Goal: Task Accomplishment & Management: Manage account settings

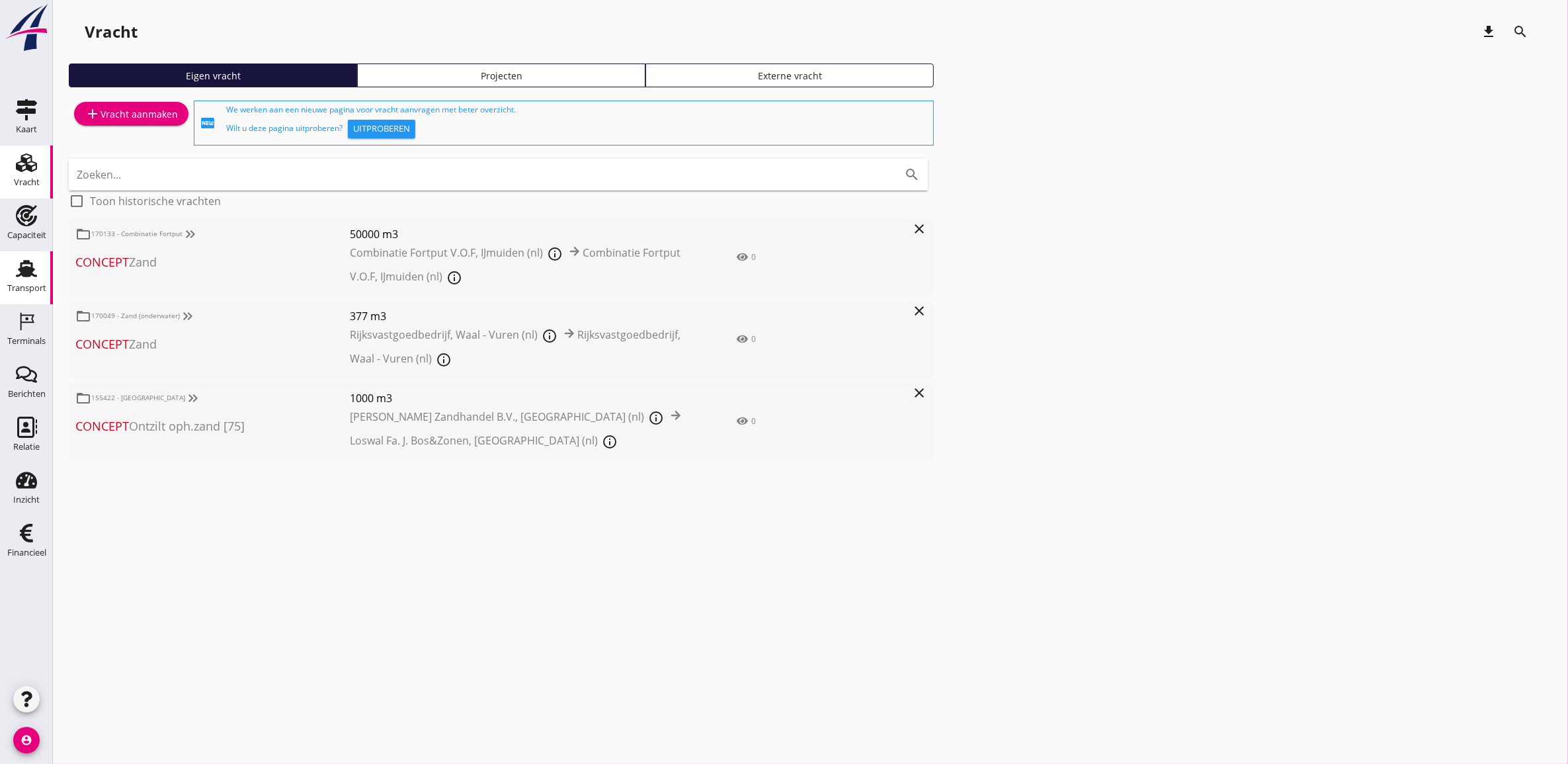
click at [31, 276] on icon "Transport" at bounding box center [26, 268] width 21 height 21
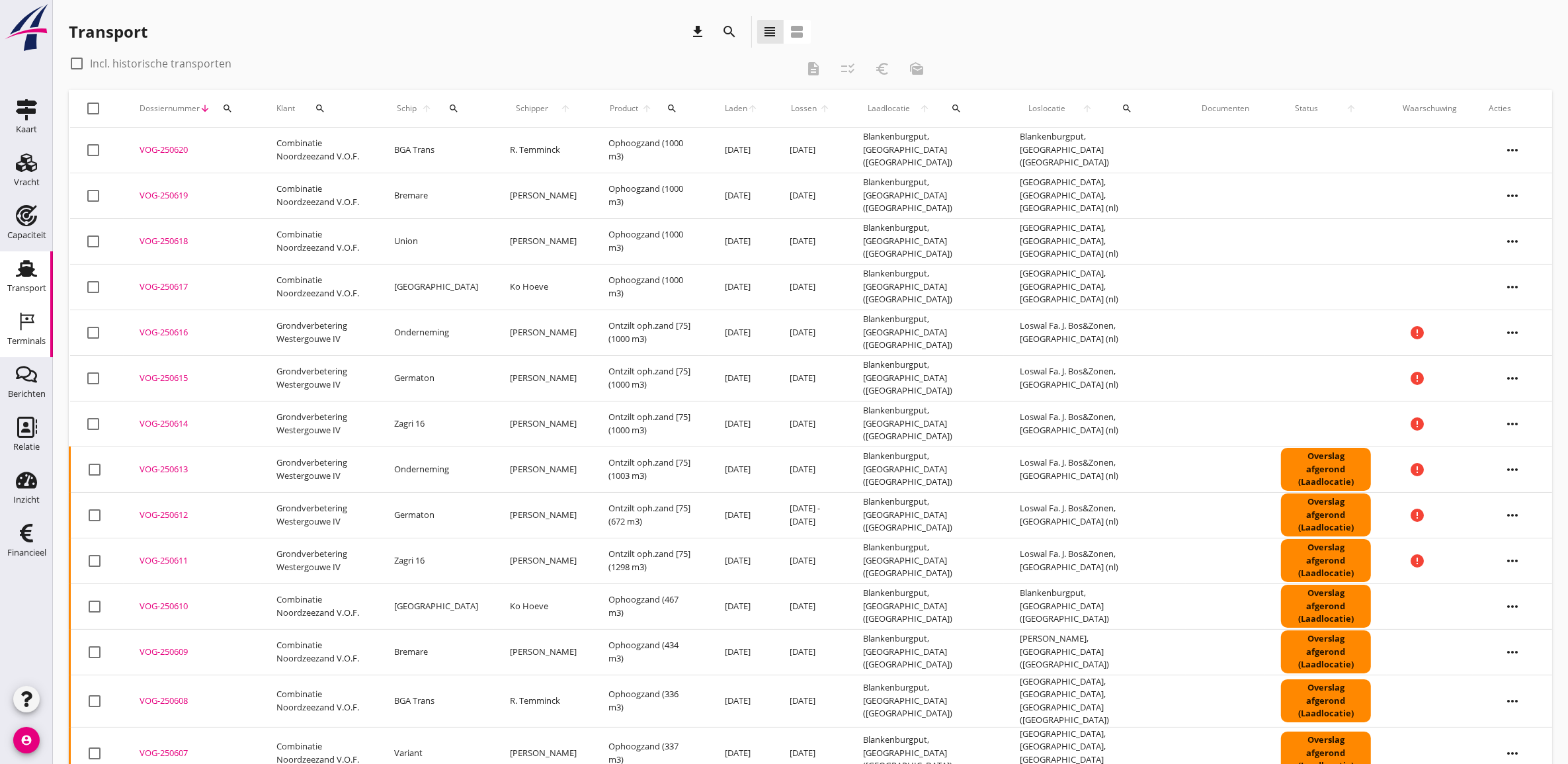
click at [31, 335] on div "Terminals" at bounding box center [26, 341] width 38 height 18
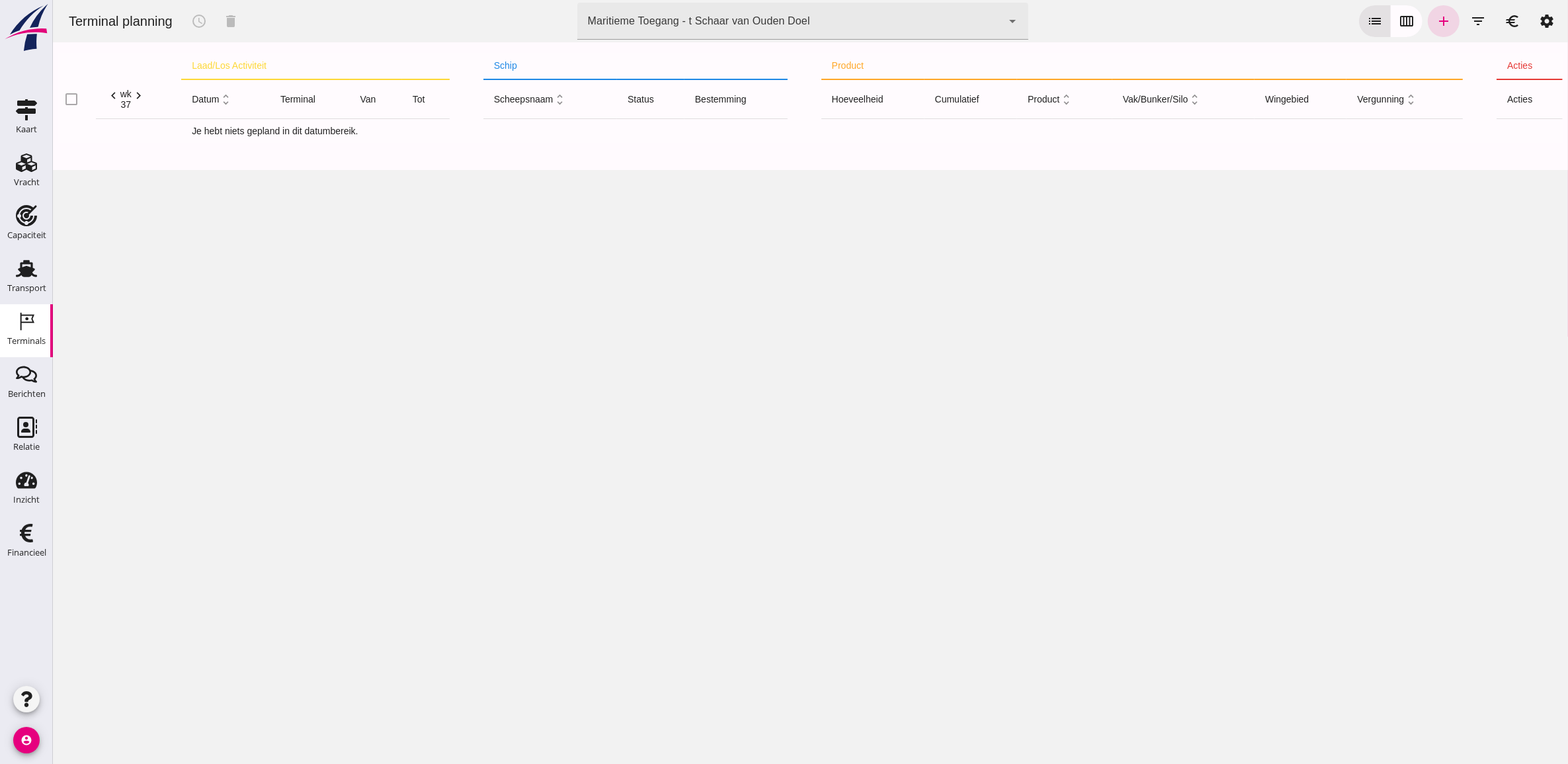
click at [712, 13] on div "Maritieme Toegang - t Schaar van Ouden Doel" at bounding box center [698, 20] width 222 height 16
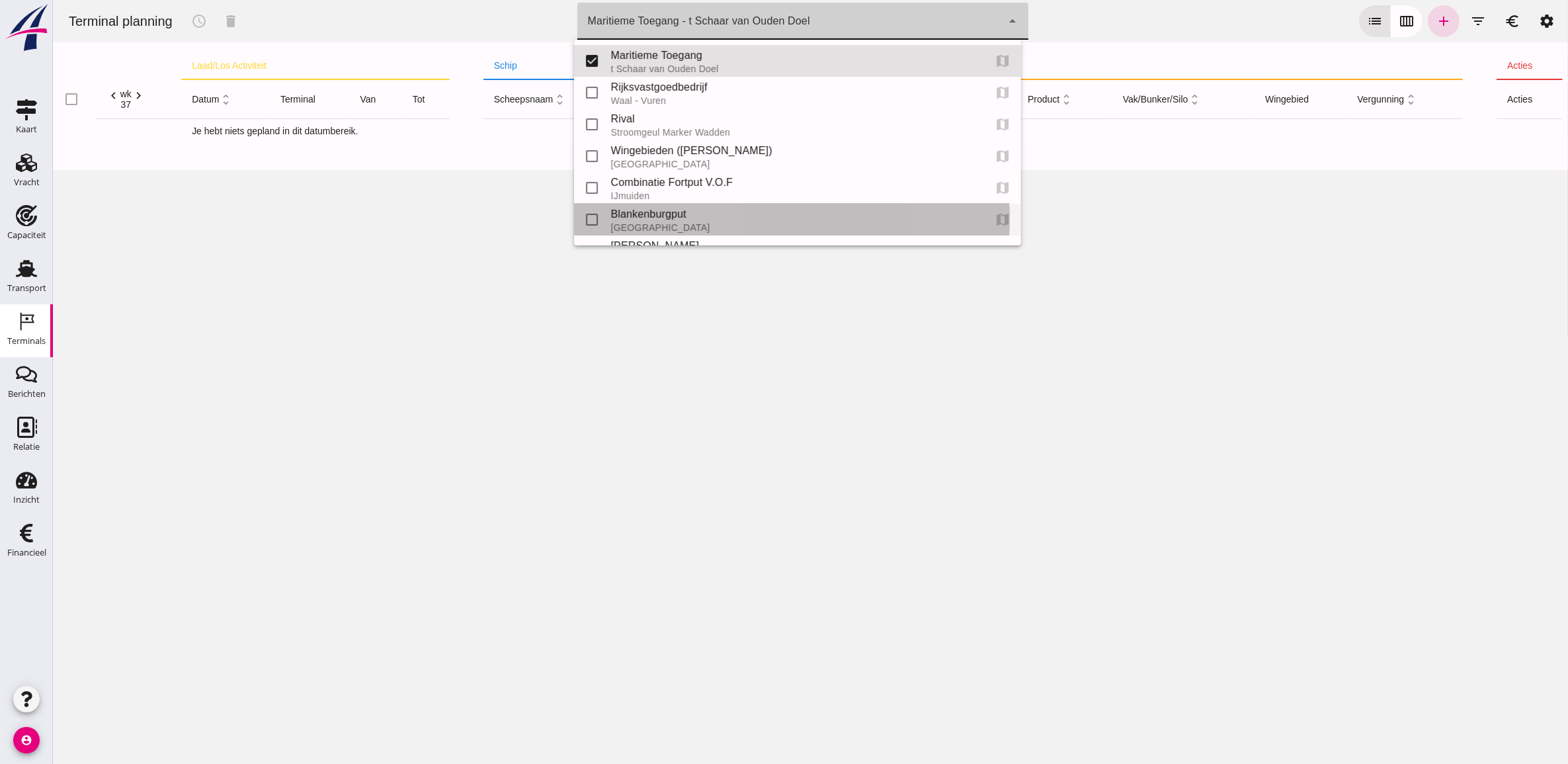
click at [713, 212] on div "Blankenburgput" at bounding box center [792, 214] width 363 height 16
type input "e6c78bfd-e3f1-4bb9-b01e-b37ce3668b52"
checkbox input "false"
checkbox input "true"
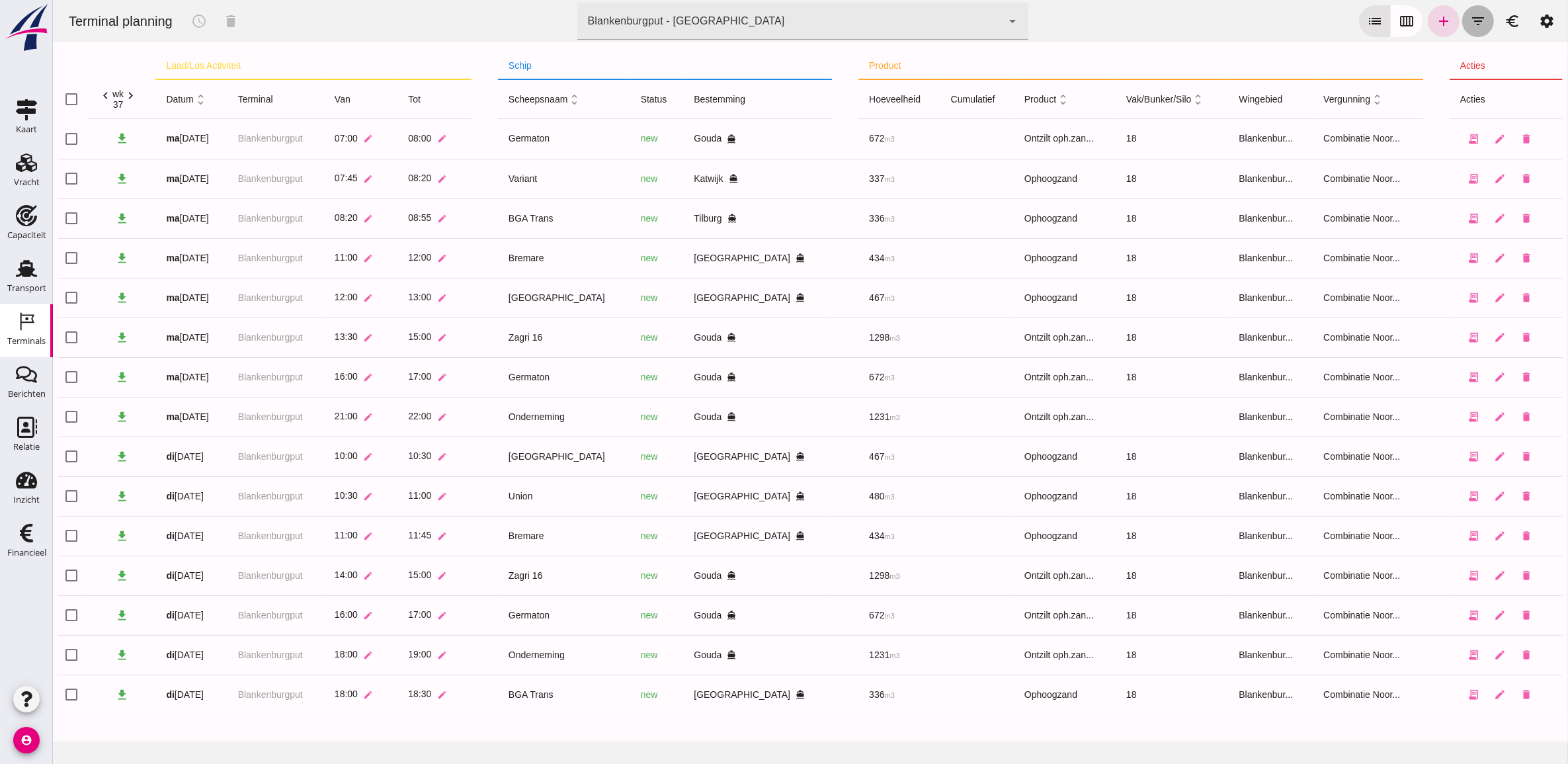
click at [1469, 21] on icon "filter_list" at bounding box center [1476, 20] width 16 height 16
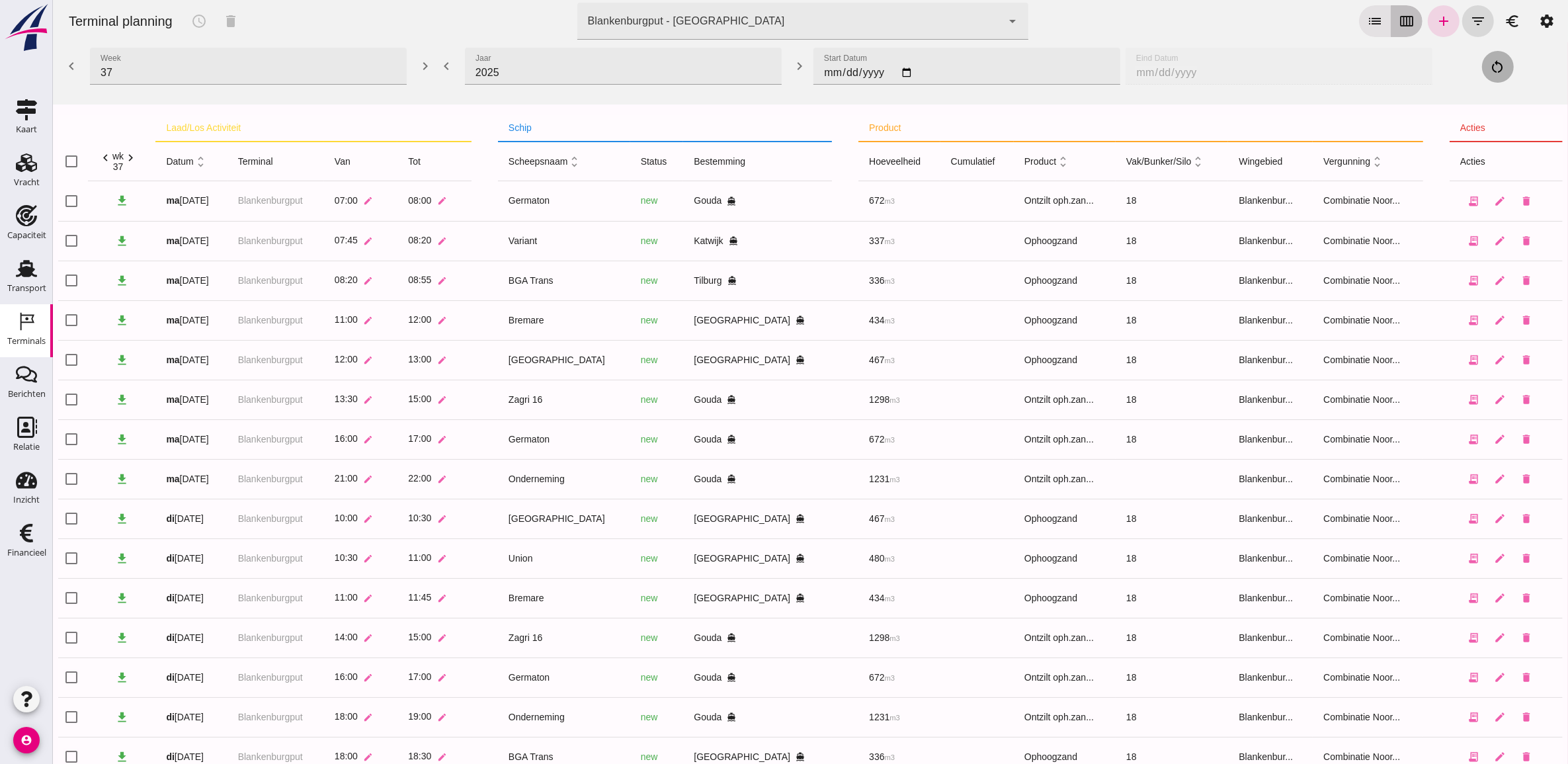
click at [1398, 21] on icon "calendar_view_week" at bounding box center [1405, 20] width 16 height 16
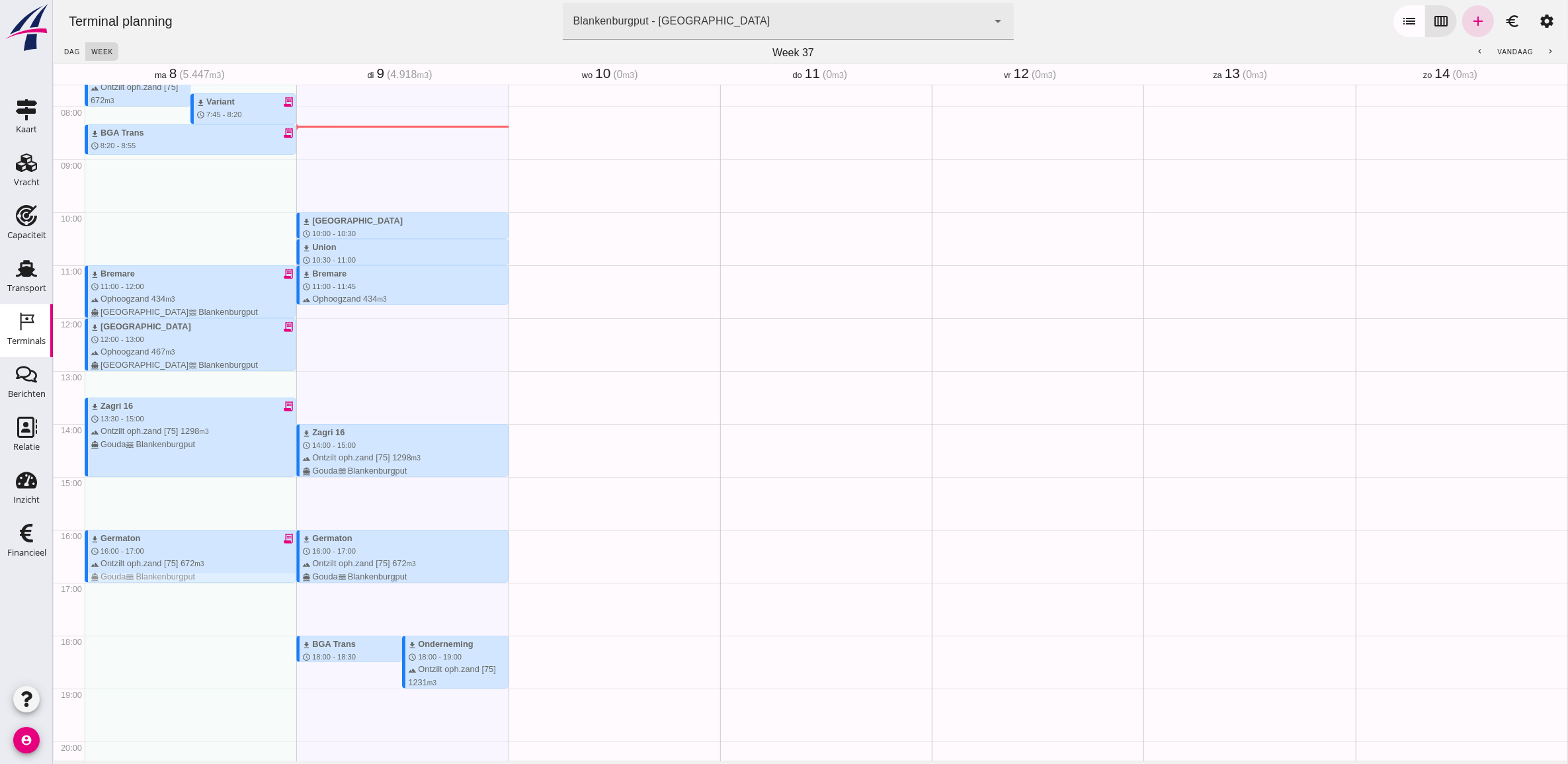
scroll to position [593, 0]
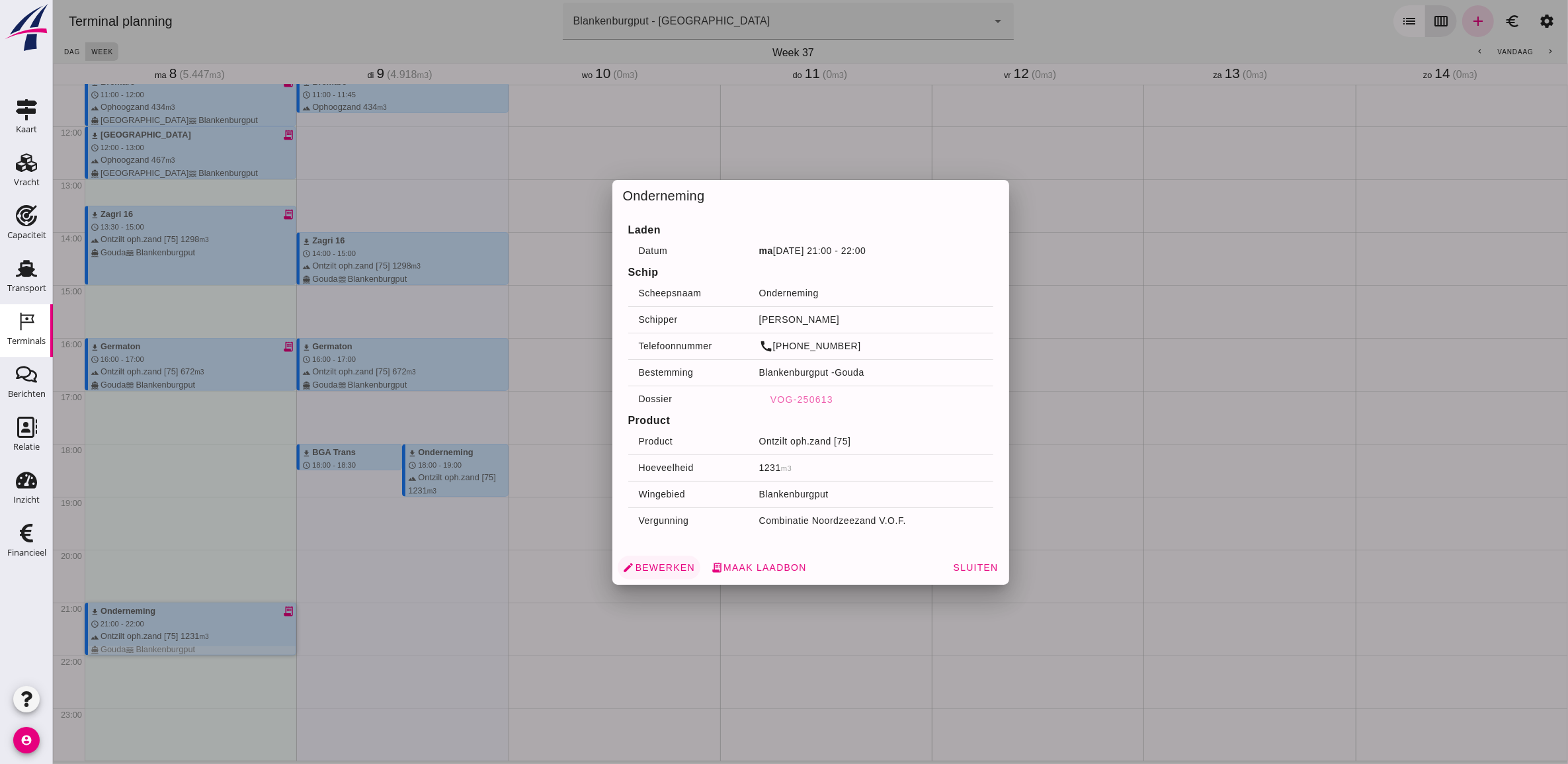
drag, startPoint x: 194, startPoint y: 620, endPoint x: 654, endPoint y: 567, distance: 463.0
click at [654, 567] on span "edit Bewerken" at bounding box center [659, 567] width 72 height 12
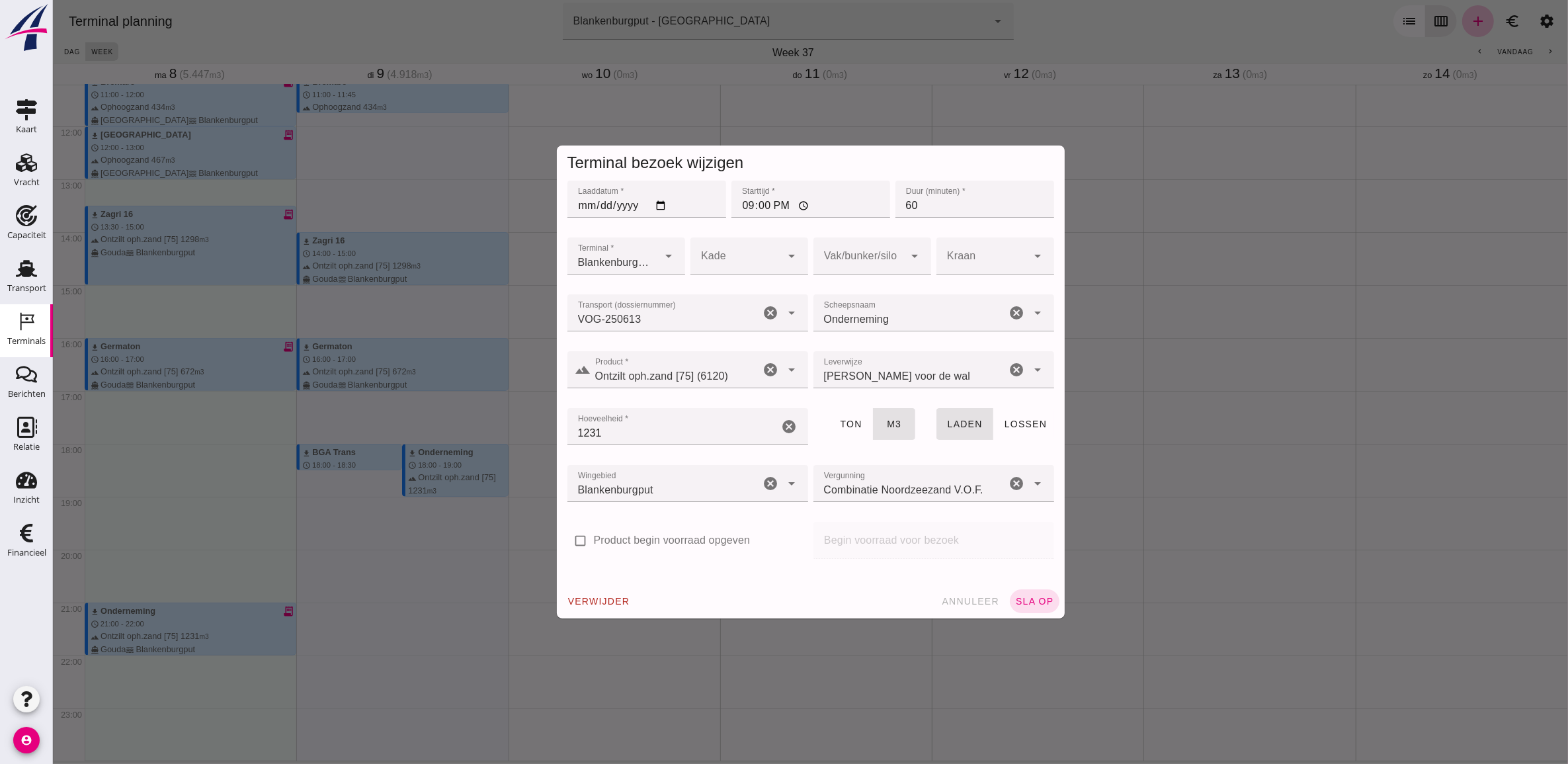
click at [661, 207] on input "2025-09-08" at bounding box center [647, 199] width 159 height 37
type input "2025-09-09"
click at [787, 205] on input "21:00" at bounding box center [810, 199] width 159 height 37
type input "07:00"
click at [1023, 589] on button "sla op" at bounding box center [1034, 601] width 50 height 24
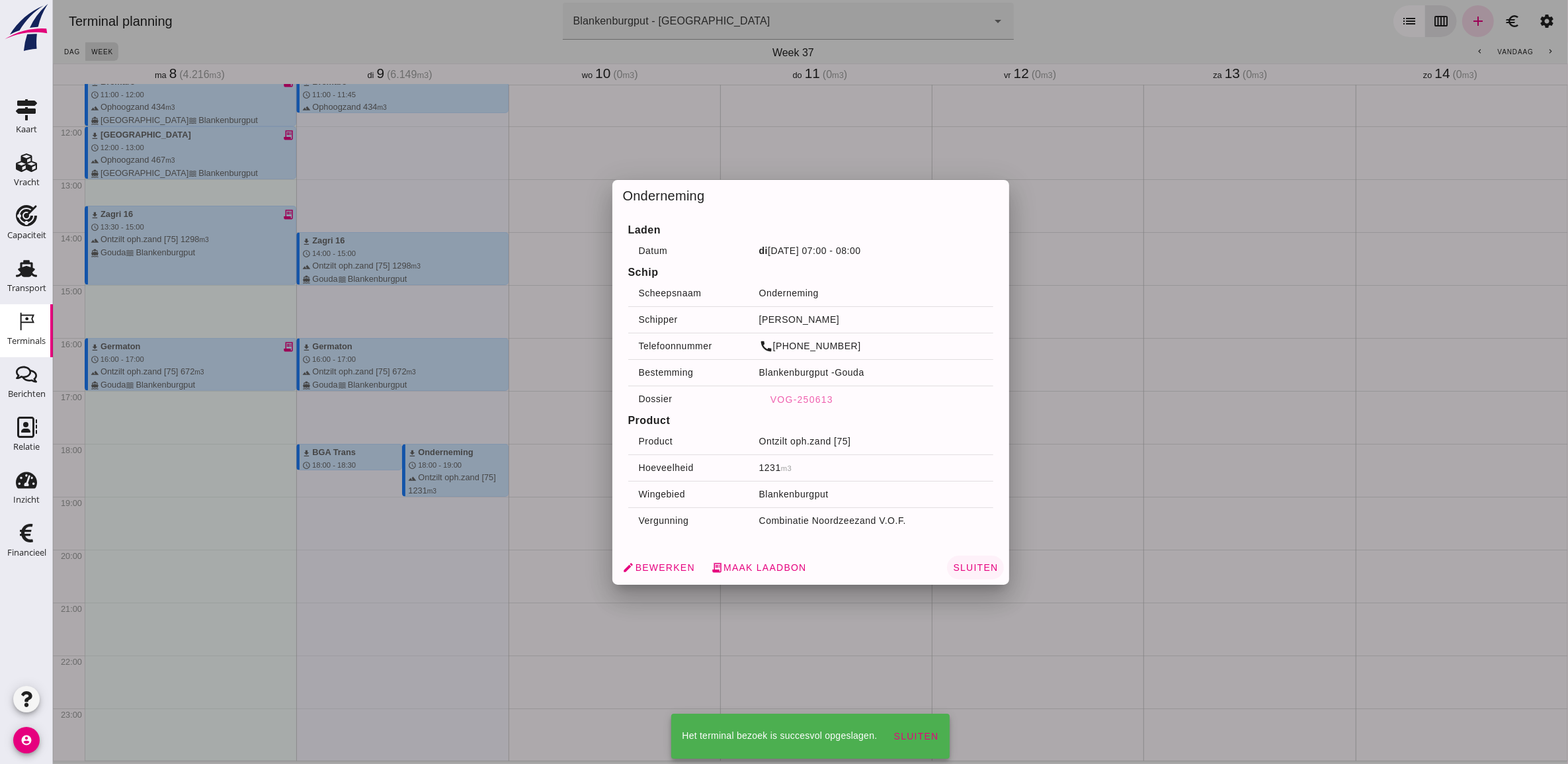
click at [976, 566] on span "Sluiten" at bounding box center [974, 567] width 45 height 10
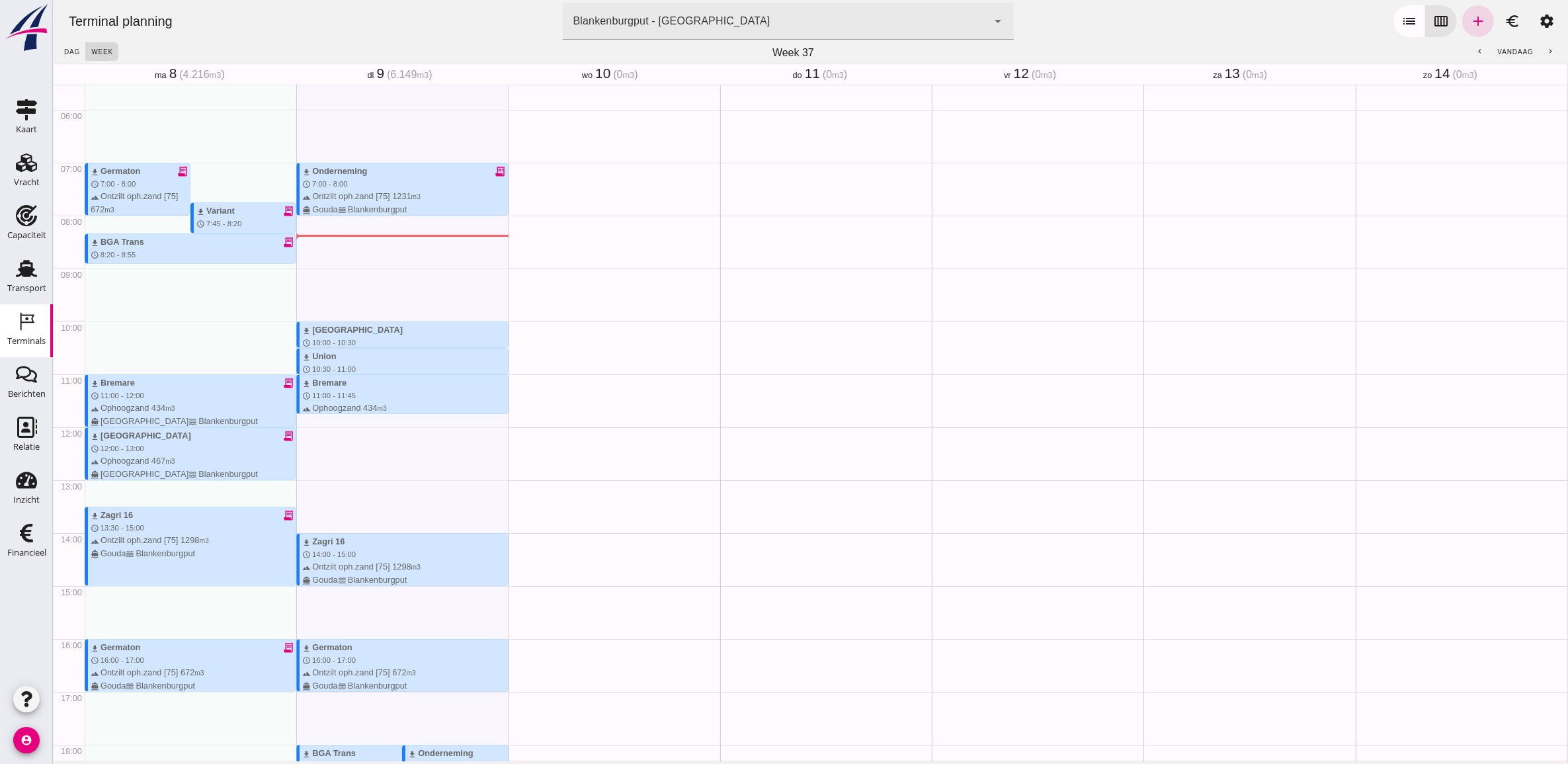
scroll to position [345, 0]
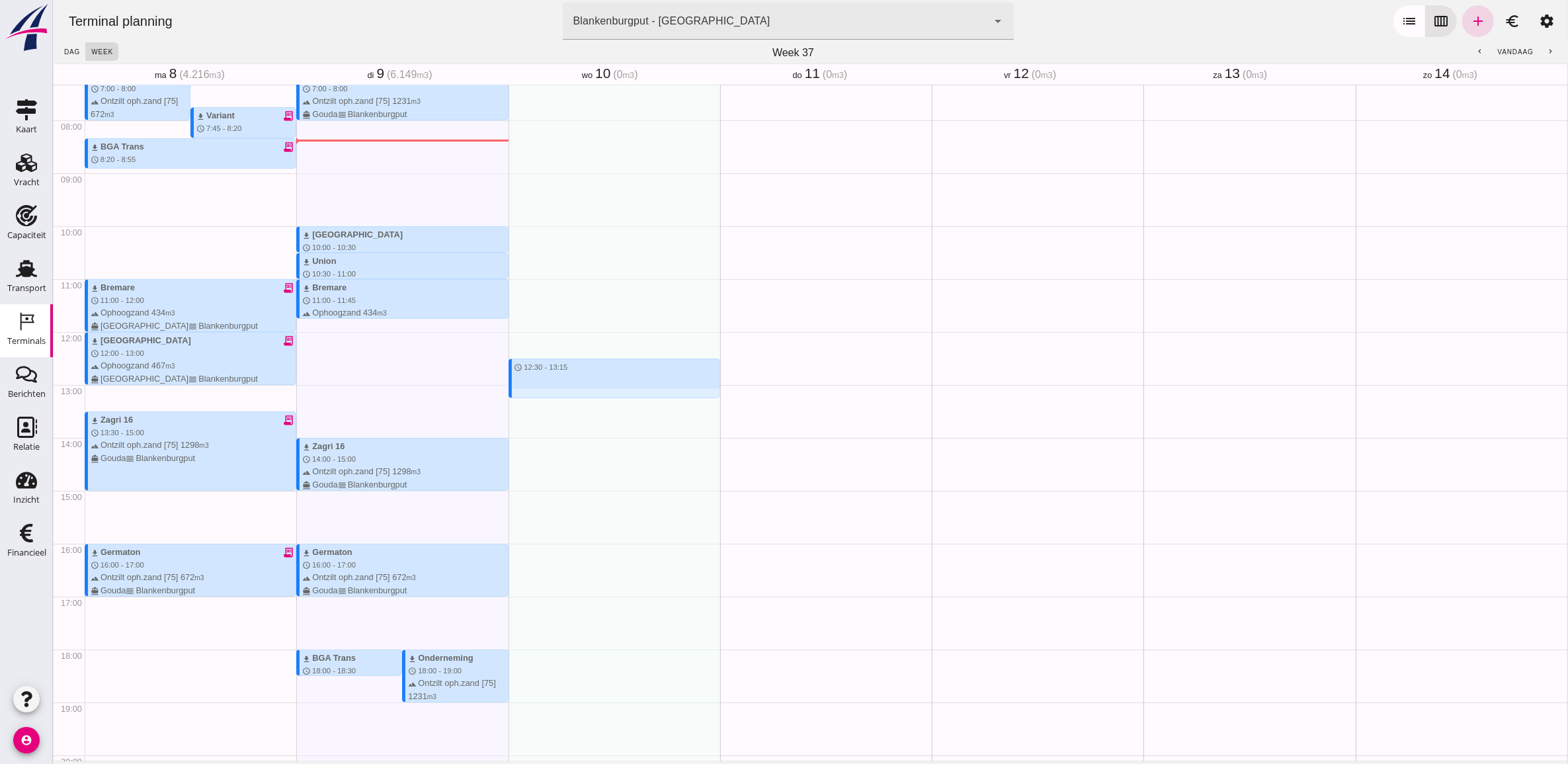
drag, startPoint x: 701, startPoint y: 410, endPoint x: 703, endPoint y: 430, distance: 20.1
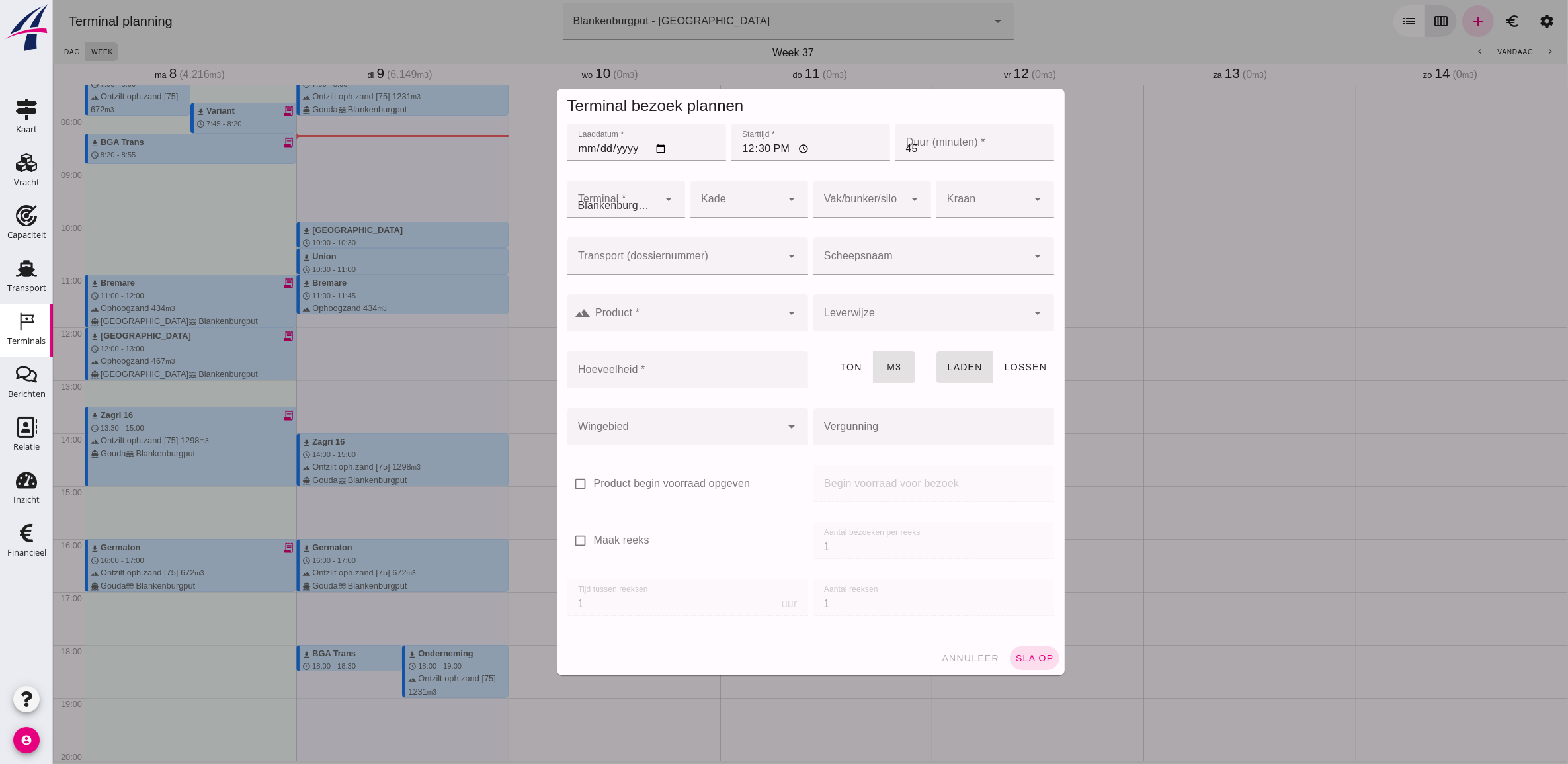
type input "Combinatie Noordzeezand V.O.F."
click at [972, 647] on button "annuleer" at bounding box center [969, 658] width 68 height 24
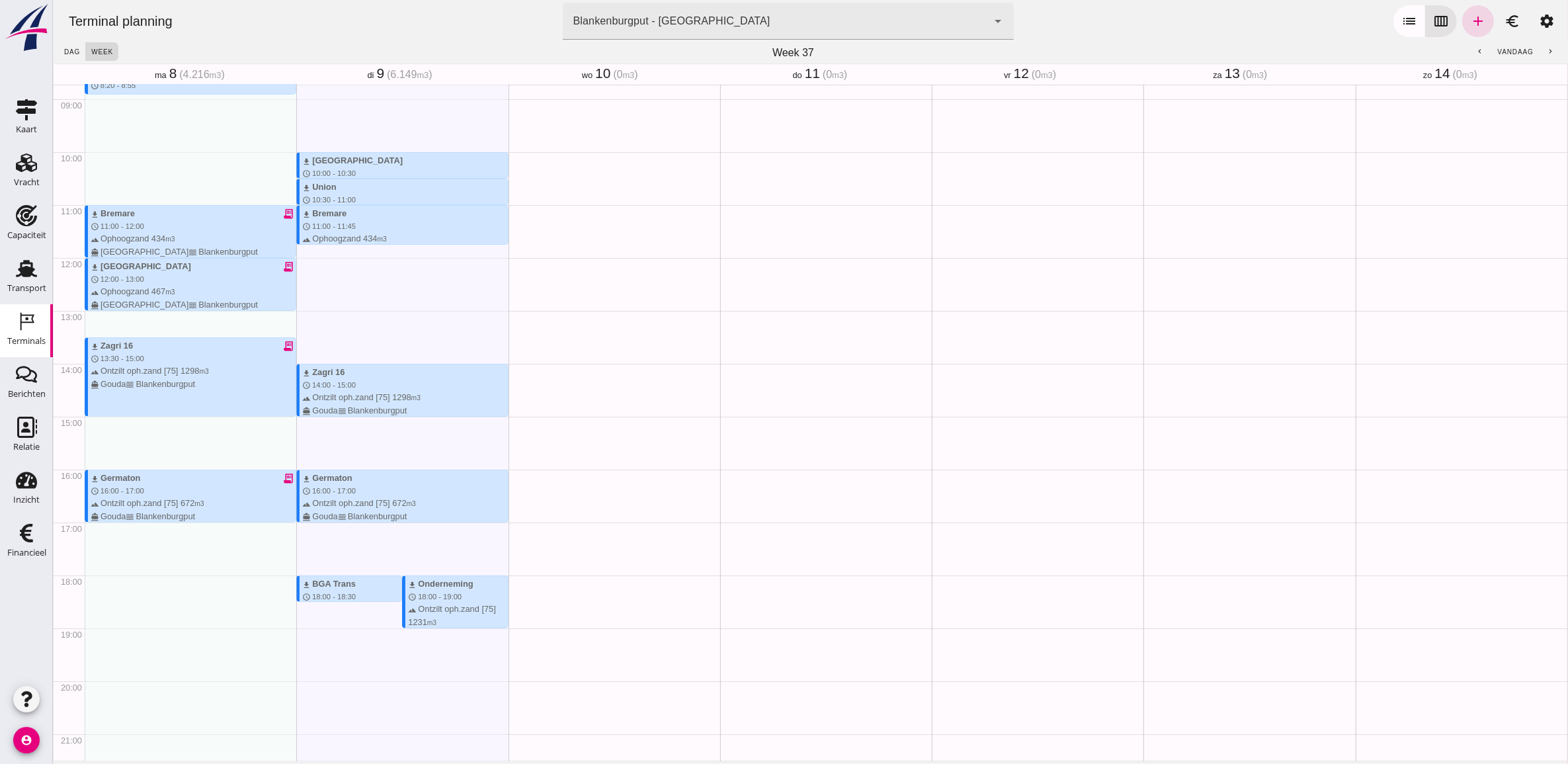
scroll to position [496, 0]
